Goal: Task Accomplishment & Management: Complete application form

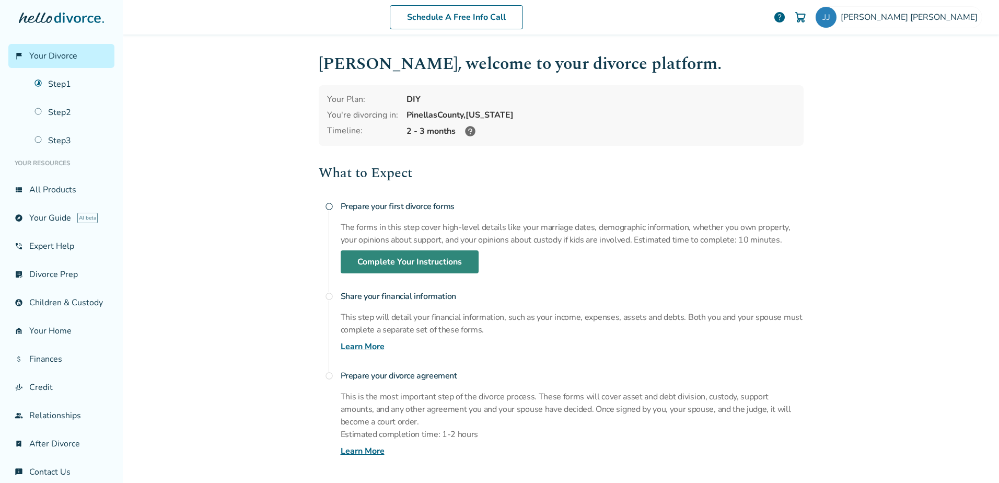
click at [394, 260] on link "Complete Your Instructions" at bounding box center [410, 261] width 138 height 23
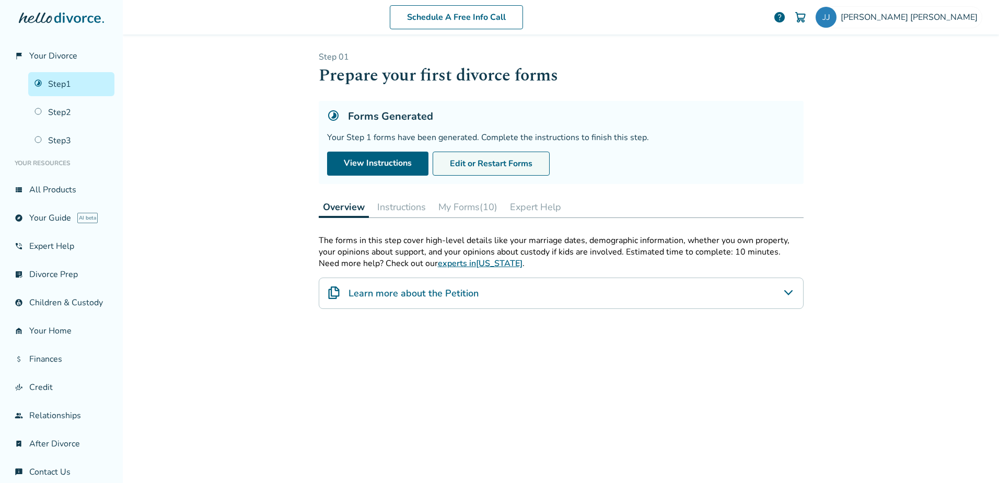
click at [466, 160] on button "Edit or Restart Forms" at bounding box center [491, 163] width 117 height 24
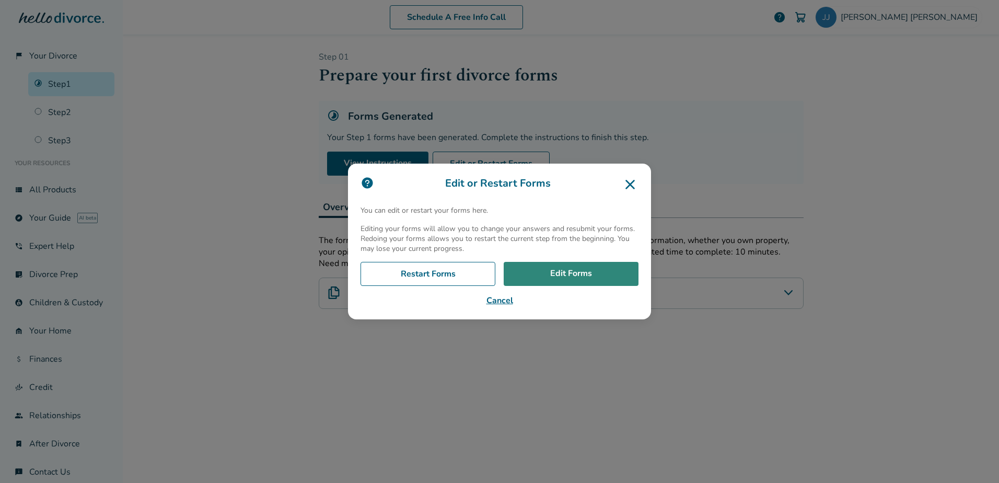
click at [567, 282] on link "Edit Forms" at bounding box center [571, 274] width 135 height 24
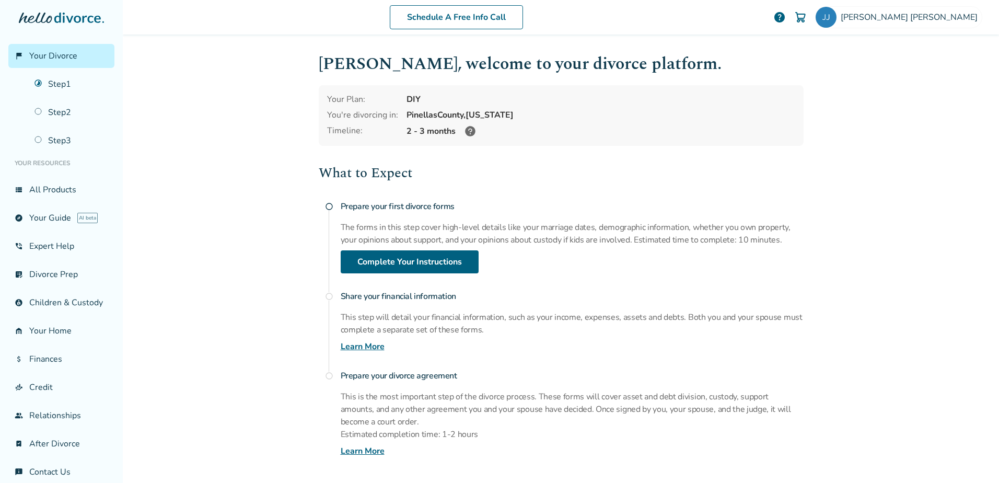
click at [412, 275] on div "What to Expect radio_button_unchecked Prepare your first divorce forms The form…" at bounding box center [561, 309] width 485 height 295
click at [407, 260] on link "Complete Your Instructions" at bounding box center [410, 261] width 138 height 23
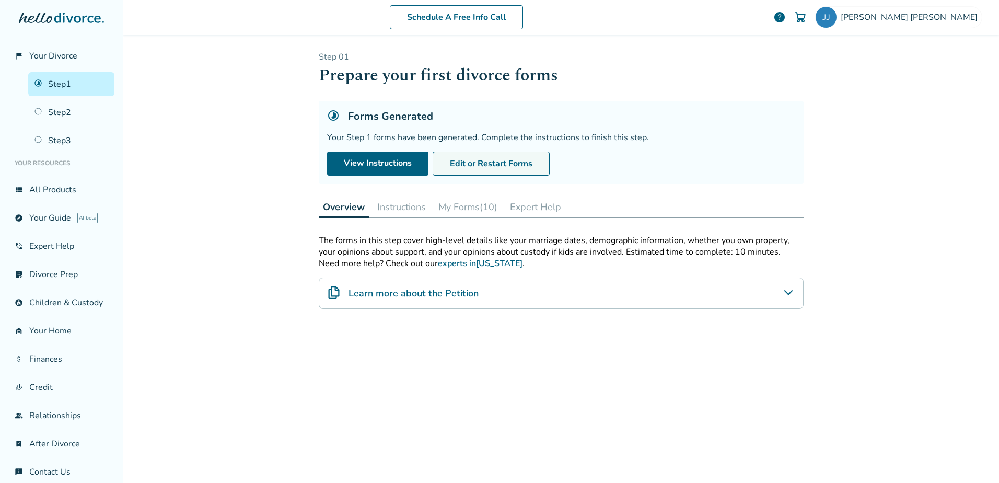
click at [490, 162] on button "Edit or Restart Forms" at bounding box center [491, 163] width 117 height 24
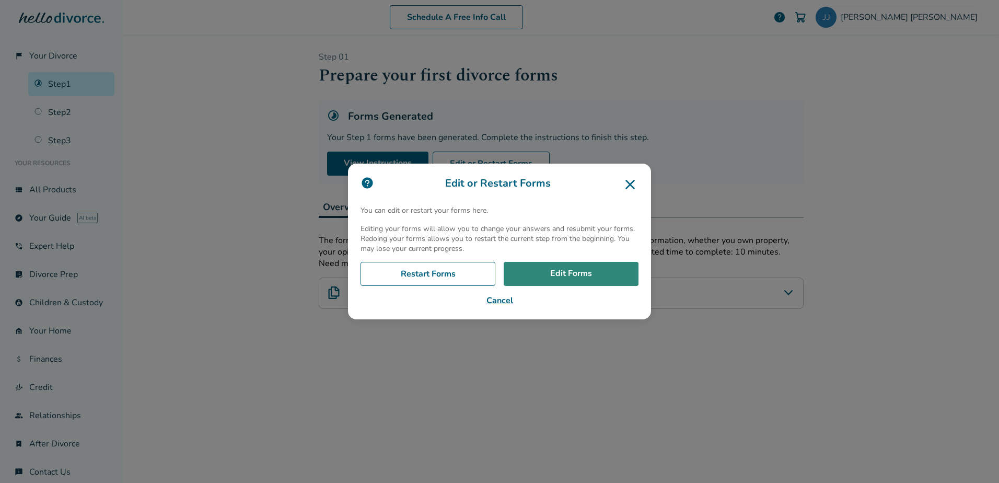
click at [560, 279] on link "Edit Forms" at bounding box center [571, 274] width 135 height 24
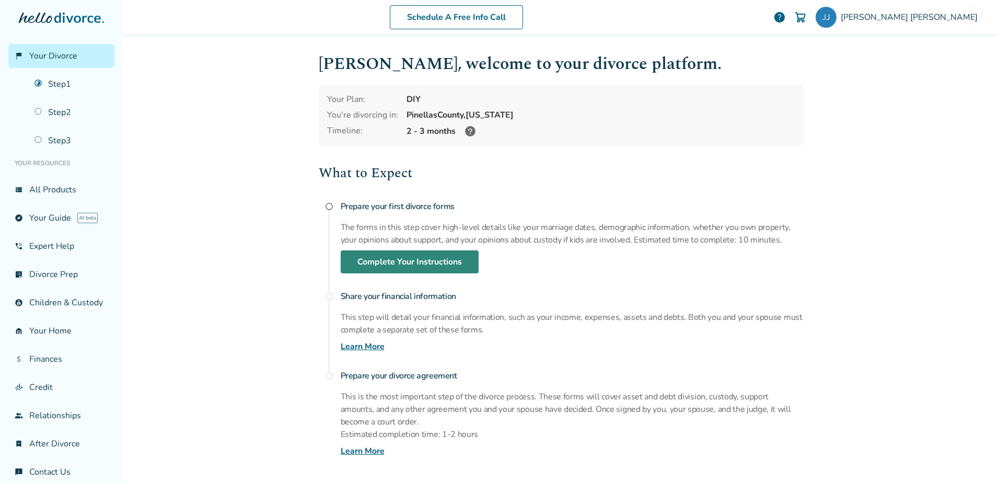
click at [383, 263] on link "Complete Your Instructions" at bounding box center [410, 261] width 138 height 23
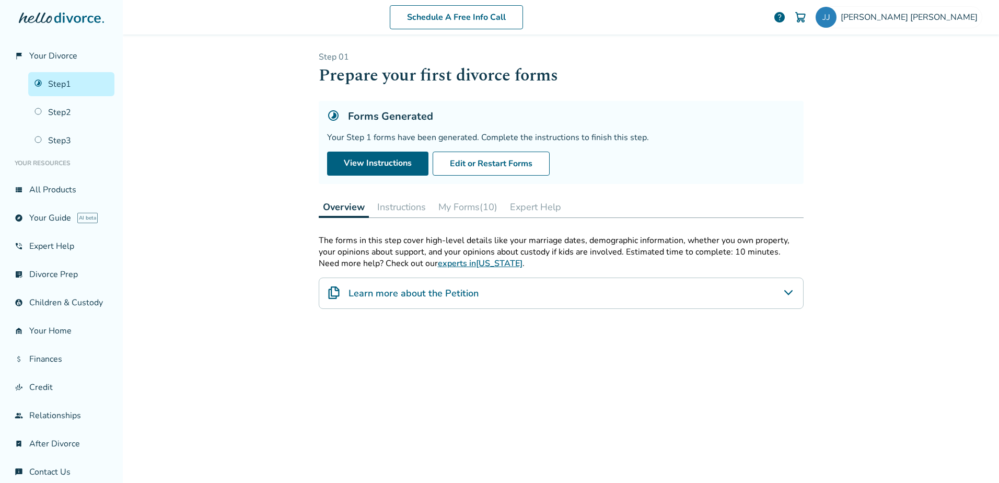
click at [467, 204] on button "My Forms (10)" at bounding box center [467, 206] width 67 height 21
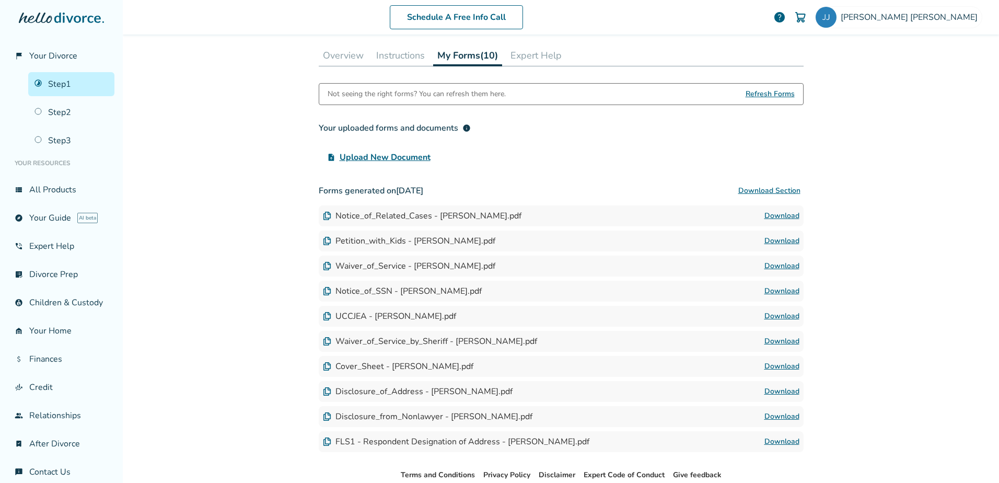
scroll to position [152, 0]
click at [776, 243] on link "Download" at bounding box center [781, 240] width 35 height 13
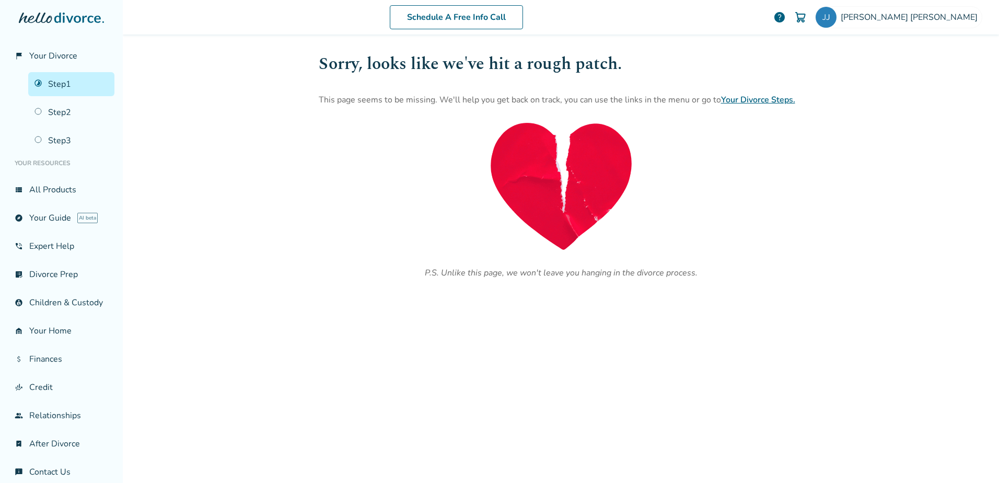
click at [53, 89] on link "Step 1" at bounding box center [71, 84] width 86 height 24
click at [765, 101] on link "Your Divorce Steps." at bounding box center [758, 99] width 74 height 11
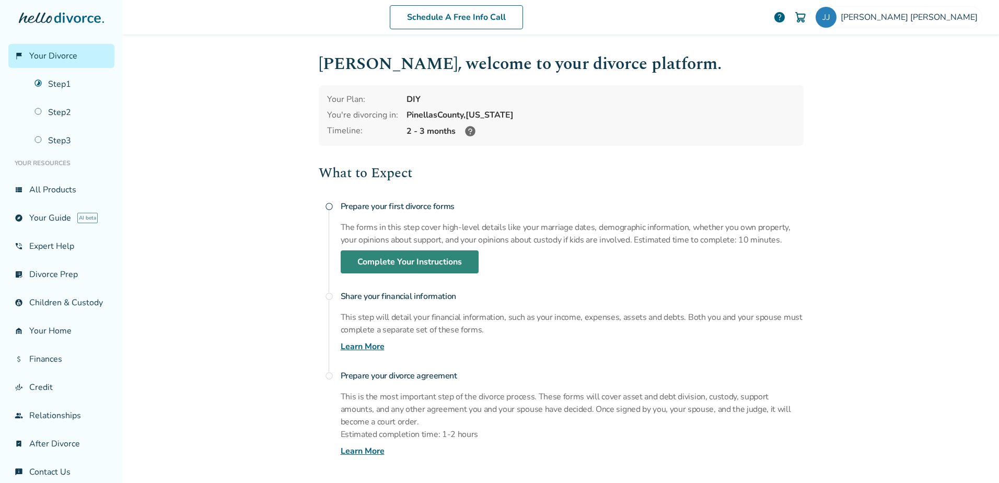
click at [411, 258] on link "Complete Your Instructions" at bounding box center [410, 261] width 138 height 23
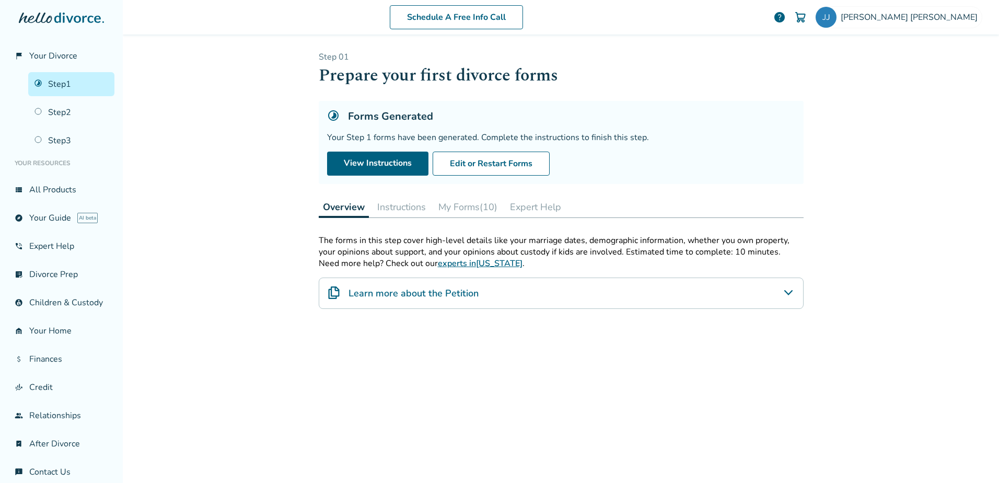
click at [450, 209] on button "My Forms (10)" at bounding box center [467, 206] width 67 height 21
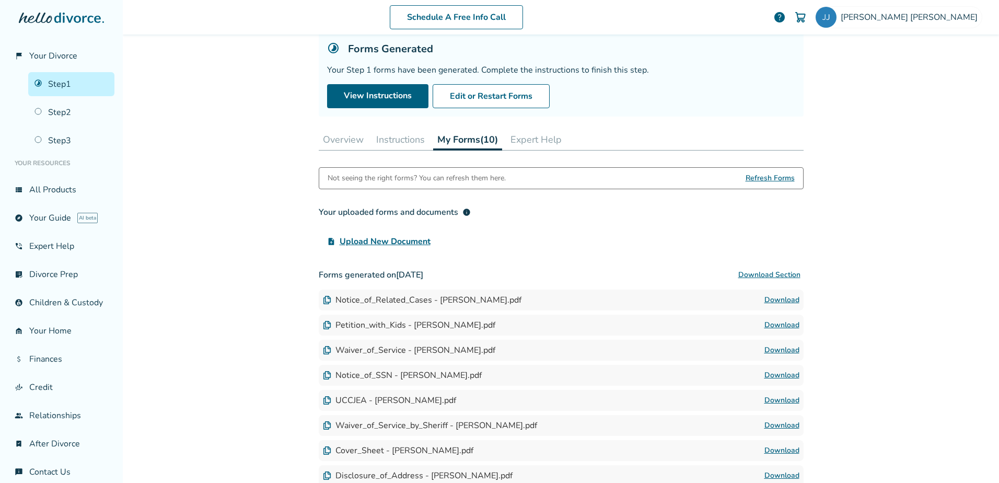
scroll to position [70, 0]
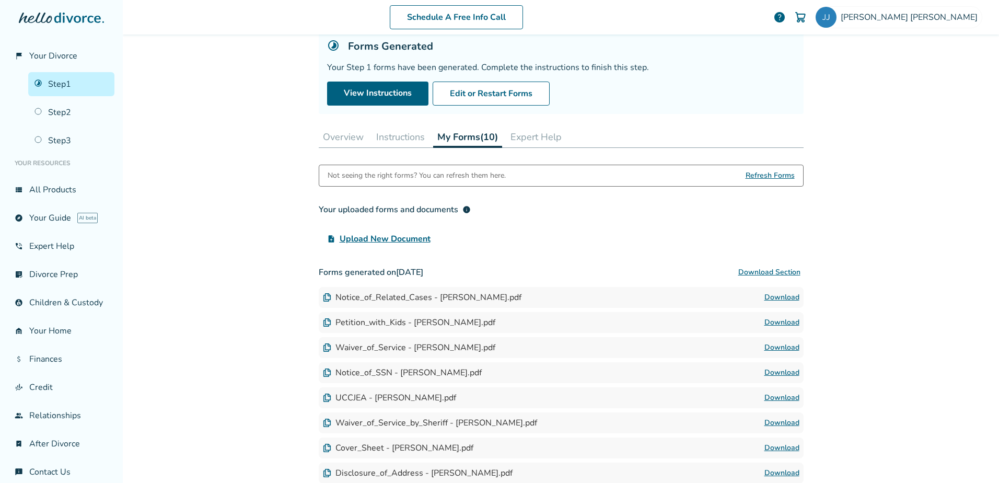
click at [771, 325] on link "Download" at bounding box center [781, 322] width 35 height 13
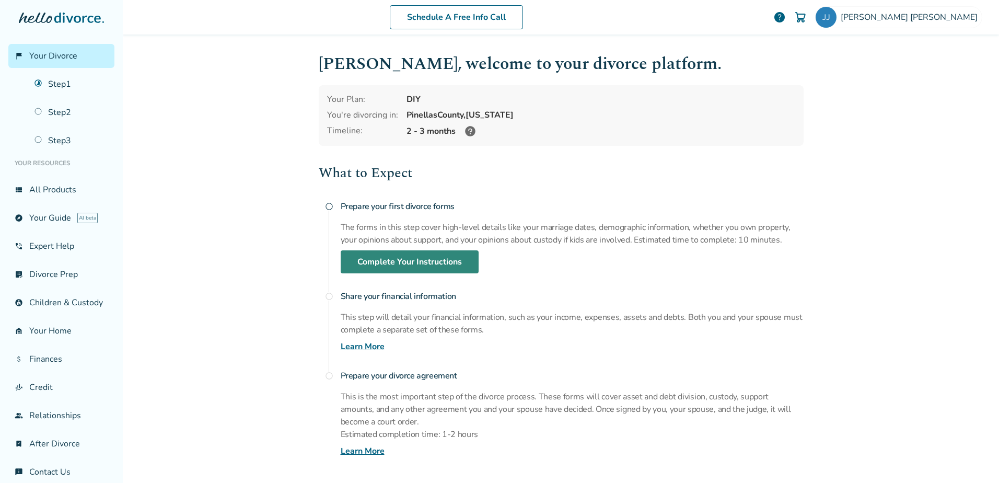
click at [369, 256] on link "Complete Your Instructions" at bounding box center [410, 261] width 138 height 23
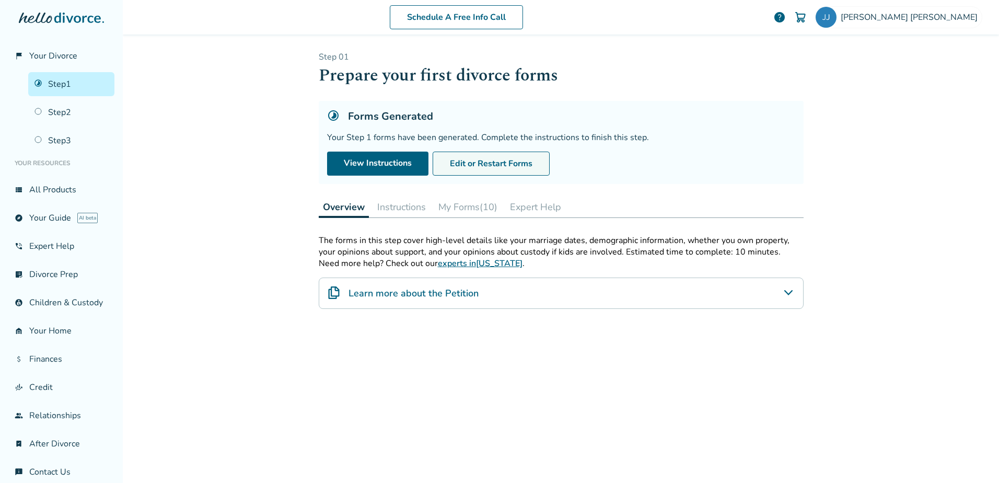
click at [488, 166] on button "Edit or Restart Forms" at bounding box center [491, 163] width 117 height 24
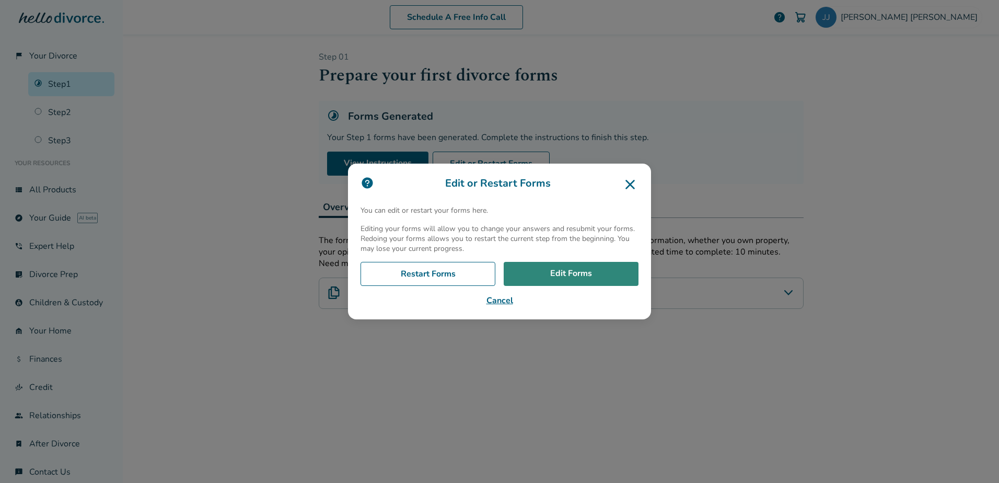
click at [560, 276] on link "Edit Forms" at bounding box center [571, 274] width 135 height 24
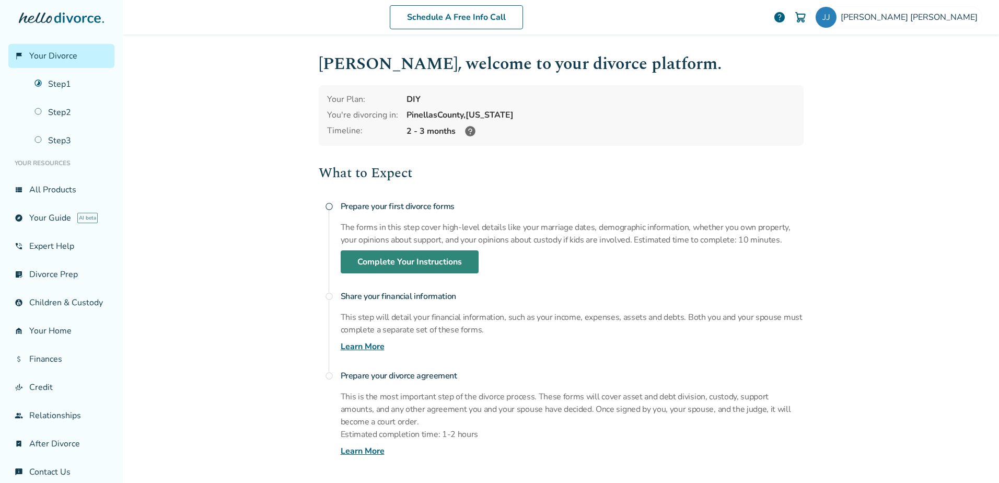
click at [365, 261] on link "Complete Your Instructions" at bounding box center [410, 261] width 138 height 23
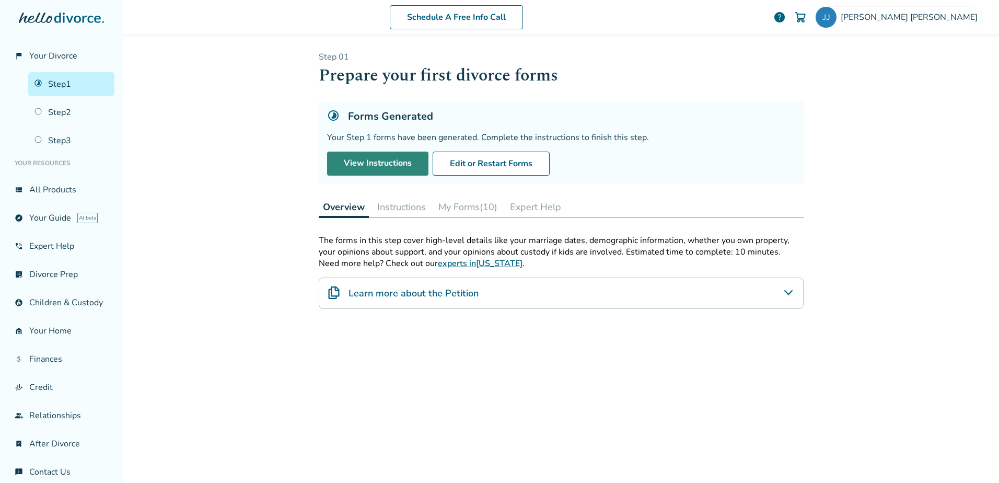
click at [363, 168] on link "View Instructions" at bounding box center [377, 163] width 101 height 24
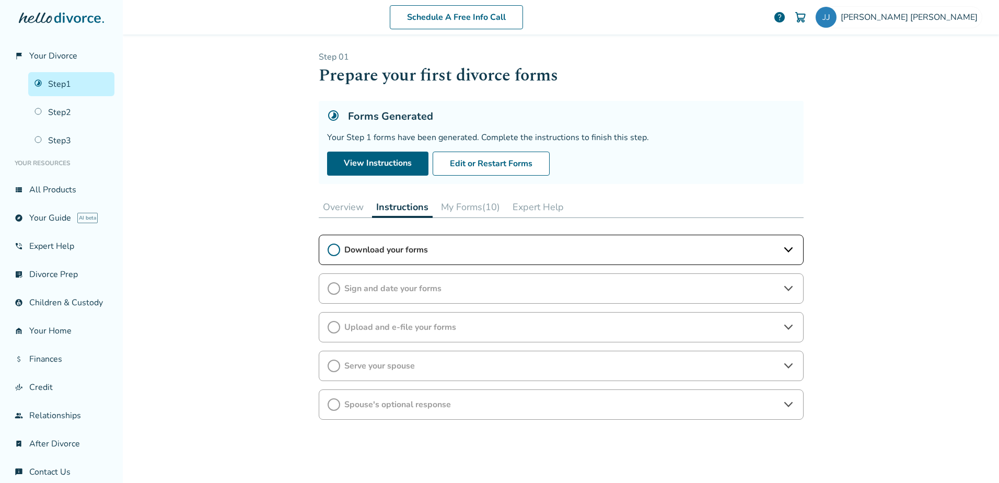
click at [454, 204] on button "My Forms (10)" at bounding box center [470, 206] width 67 height 21
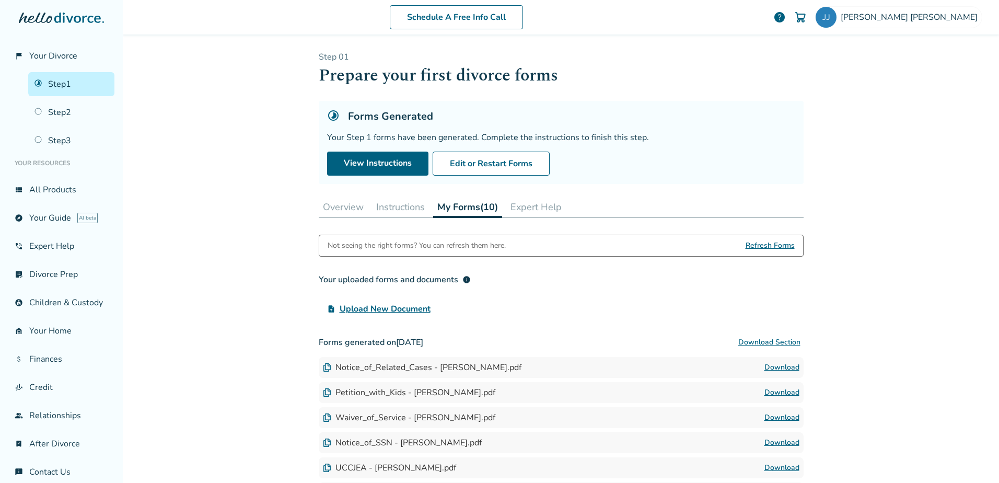
click at [767, 391] on link "Download" at bounding box center [781, 392] width 35 height 13
click at [477, 165] on button "Edit or Restart Forms" at bounding box center [491, 163] width 117 height 24
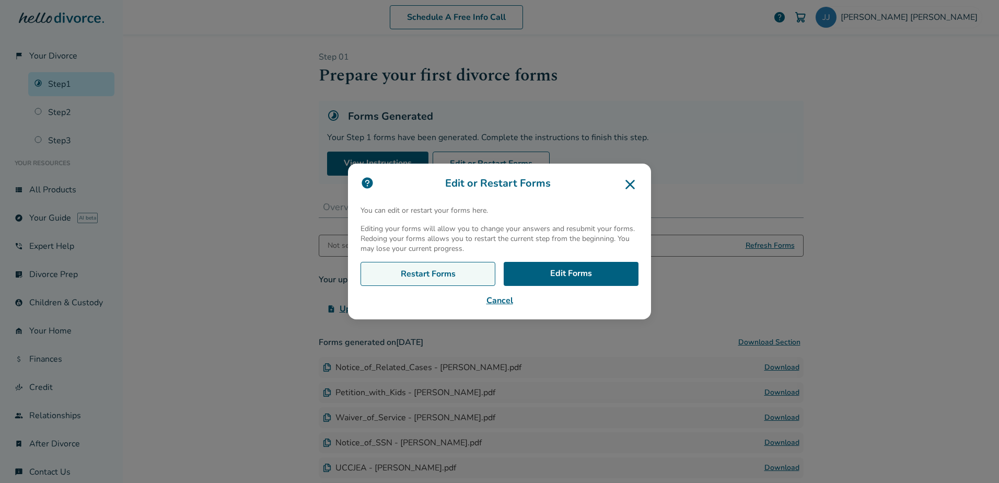
click at [446, 275] on link "Restart Forms" at bounding box center [427, 274] width 135 height 24
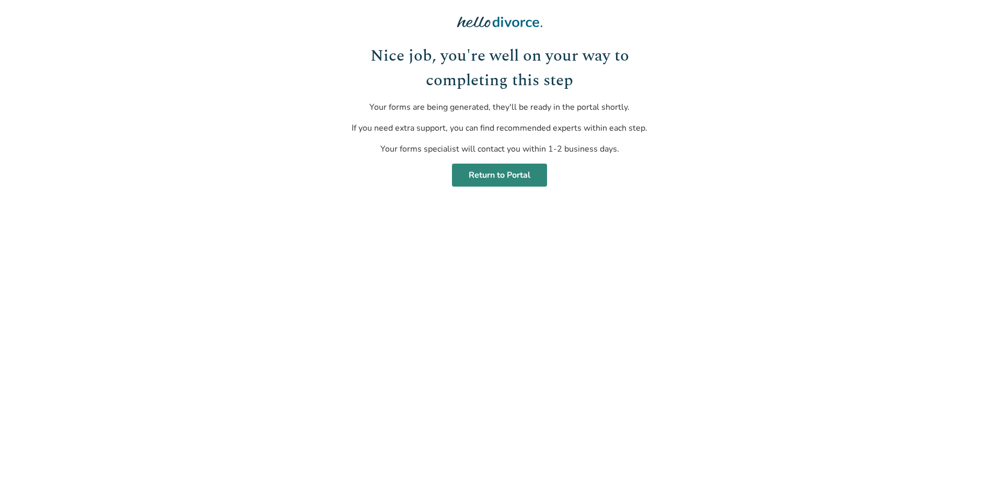
click at [505, 172] on link "Return to Portal" at bounding box center [499, 174] width 95 height 23
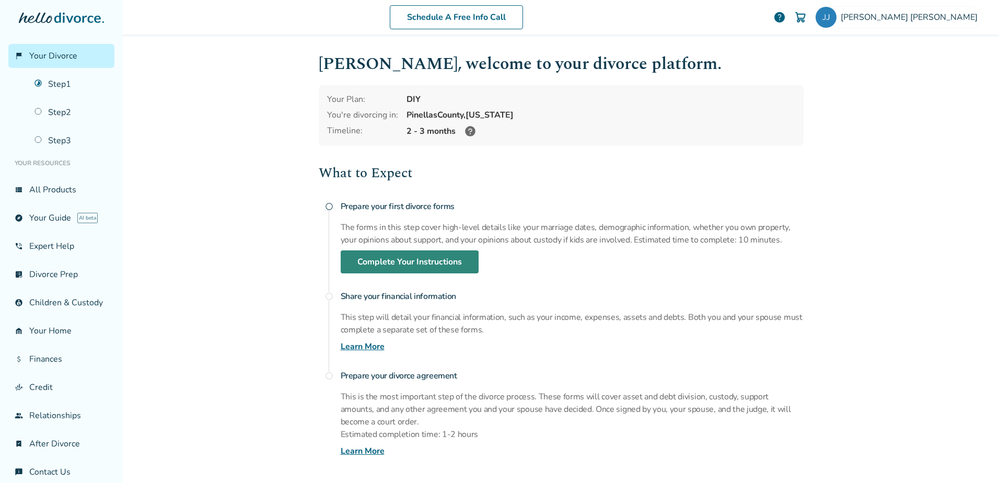
click at [390, 261] on link "Complete Your Instructions" at bounding box center [410, 261] width 138 height 23
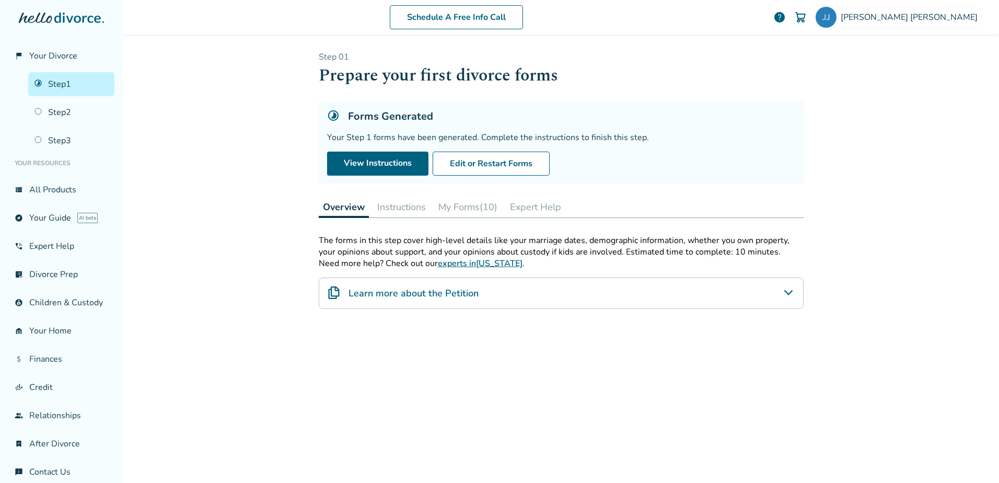
click at [472, 207] on button "My Forms (10)" at bounding box center [467, 206] width 67 height 21
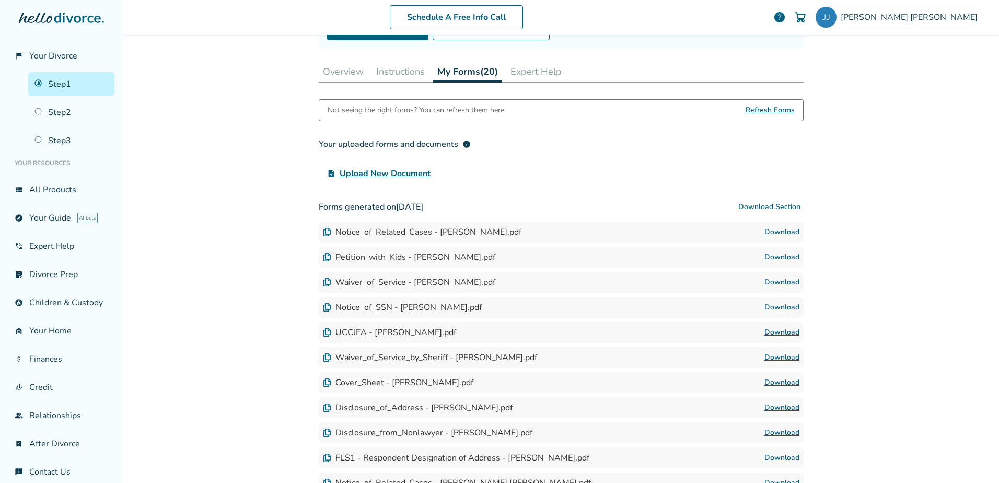
scroll to position [134, 0]
click at [462, 146] on span "info" at bounding box center [466, 145] width 8 height 8
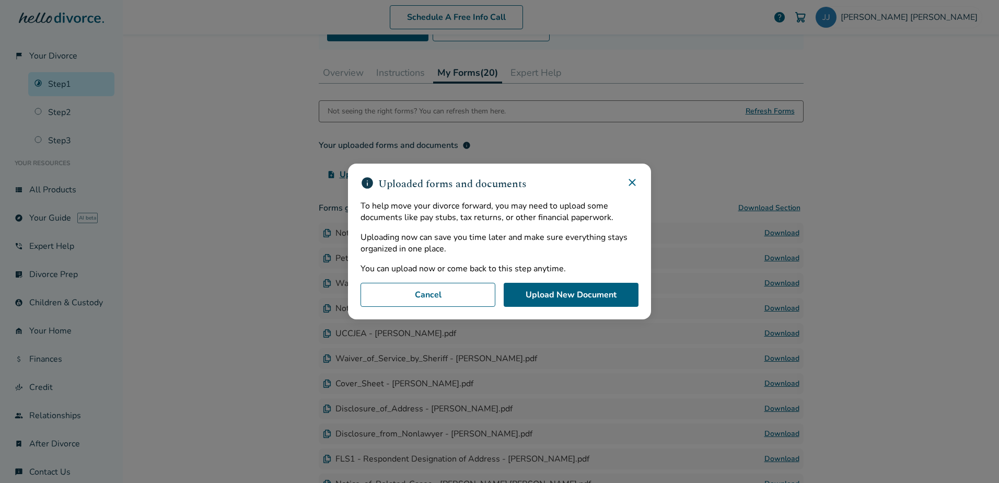
click at [639, 182] on div "info Uploaded forms and documents To help move your divorce forward, you may ne…" at bounding box center [499, 241] width 303 height 156
click at [629, 190] on div "info Uploaded forms and documents" at bounding box center [499, 184] width 278 height 16
click at [631, 180] on icon at bounding box center [632, 182] width 13 height 13
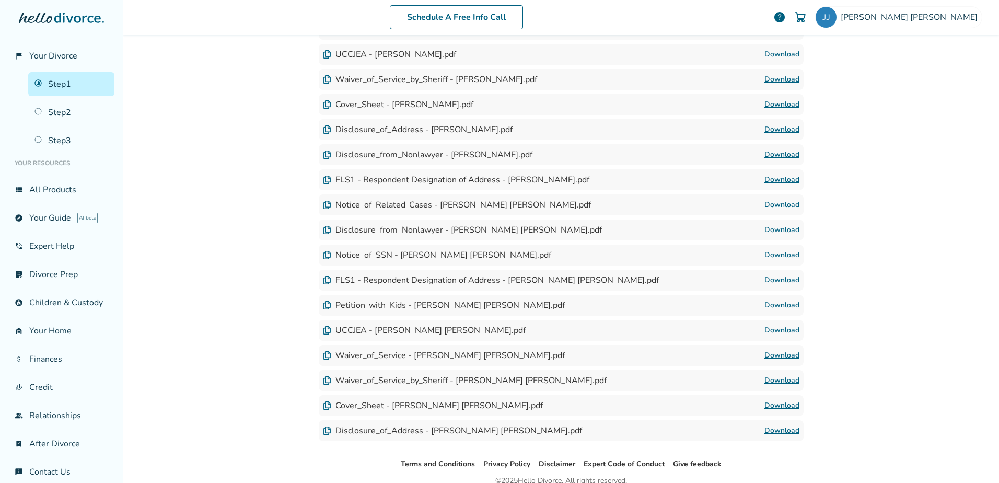
scroll to position [424, 0]
